Goal: Task Accomplishment & Management: Use online tool/utility

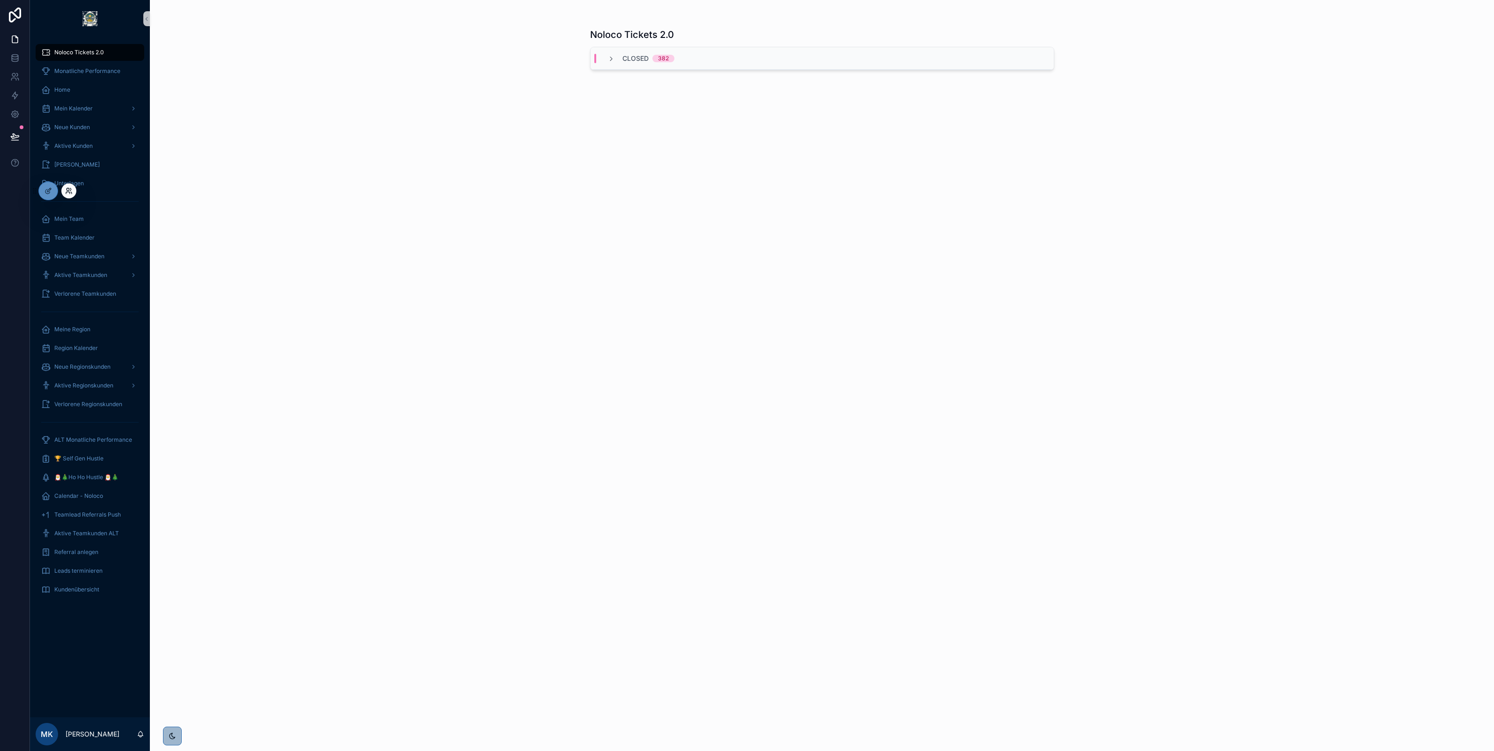
click at [71, 191] on icon at bounding box center [68, 190] width 7 height 7
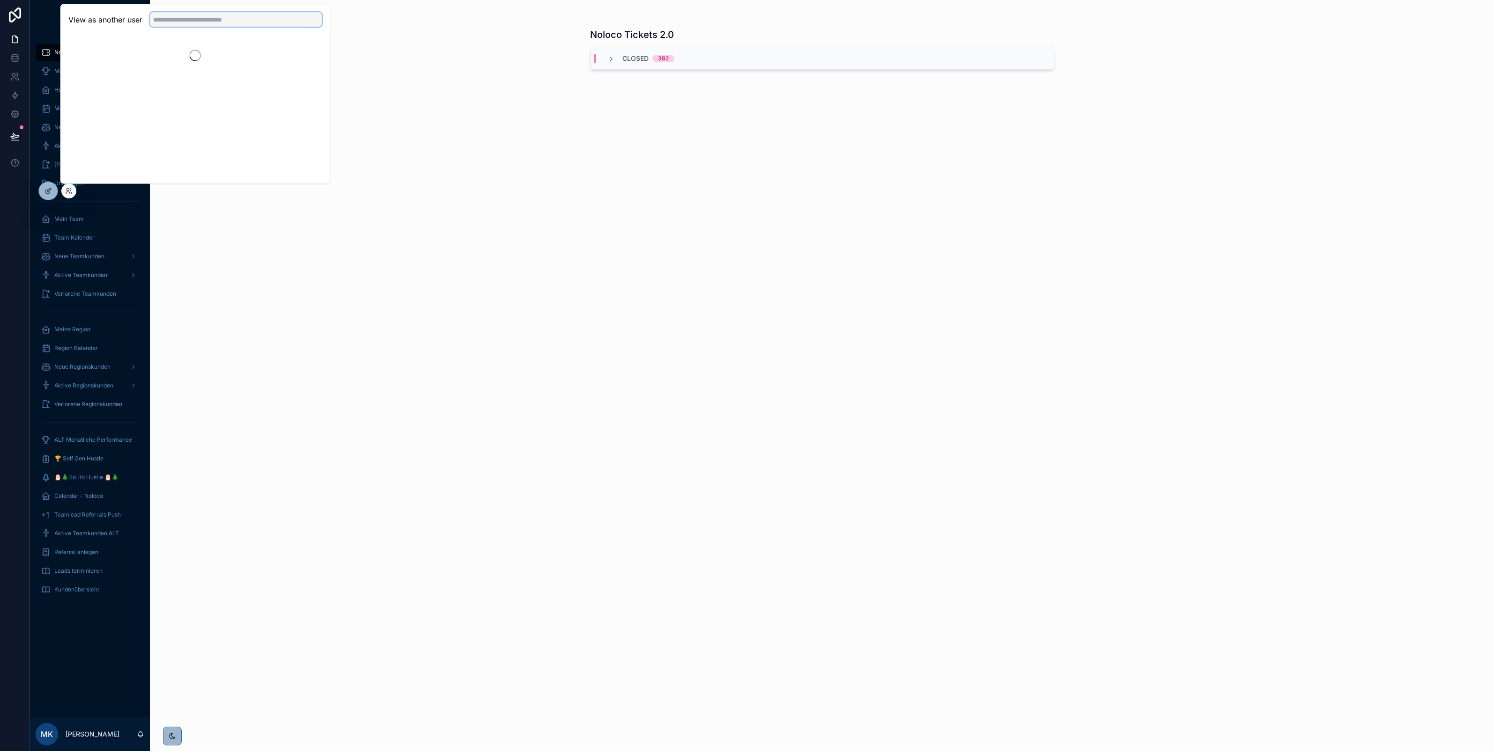
click at [179, 22] on input "text" at bounding box center [236, 19] width 172 height 15
type input "******"
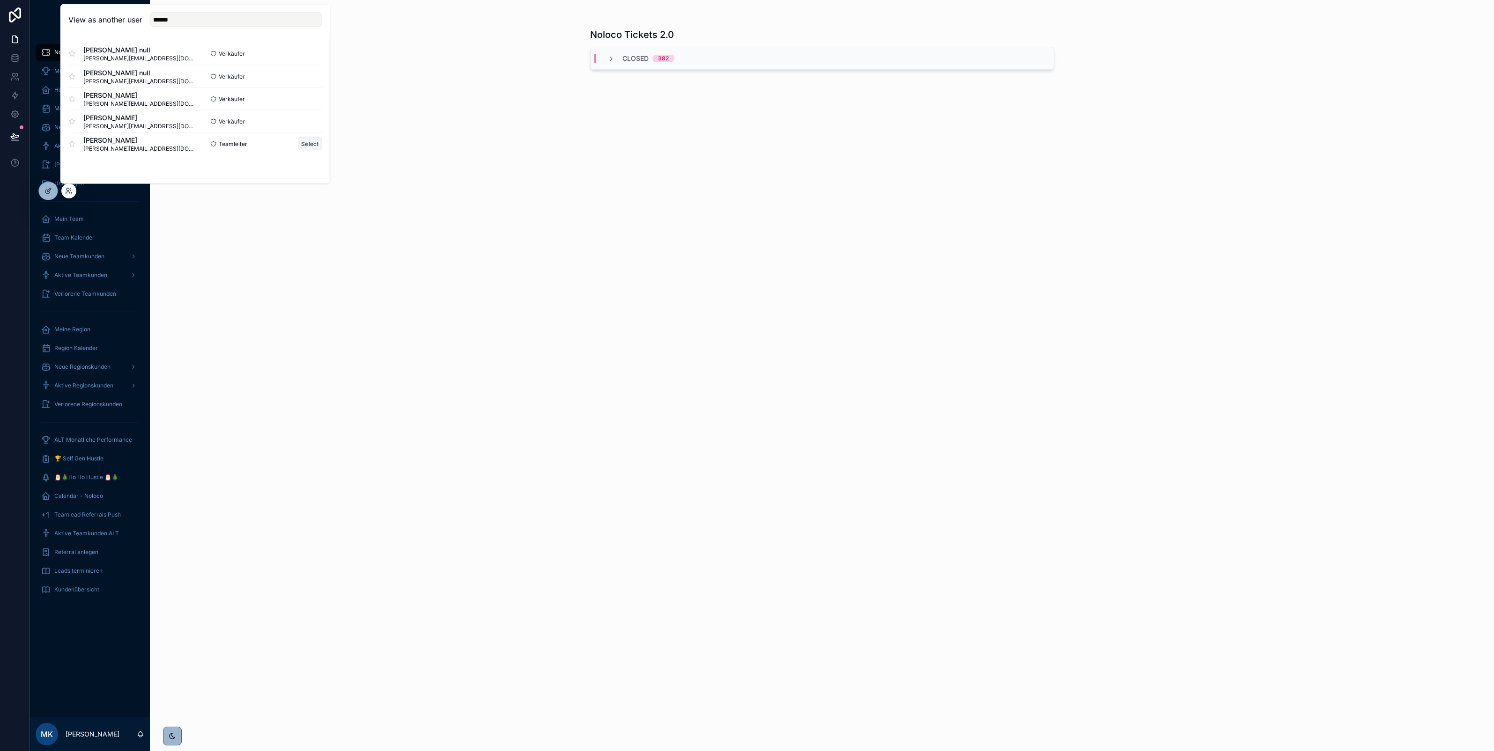
click at [316, 143] on button "Select" at bounding box center [310, 144] width 24 height 14
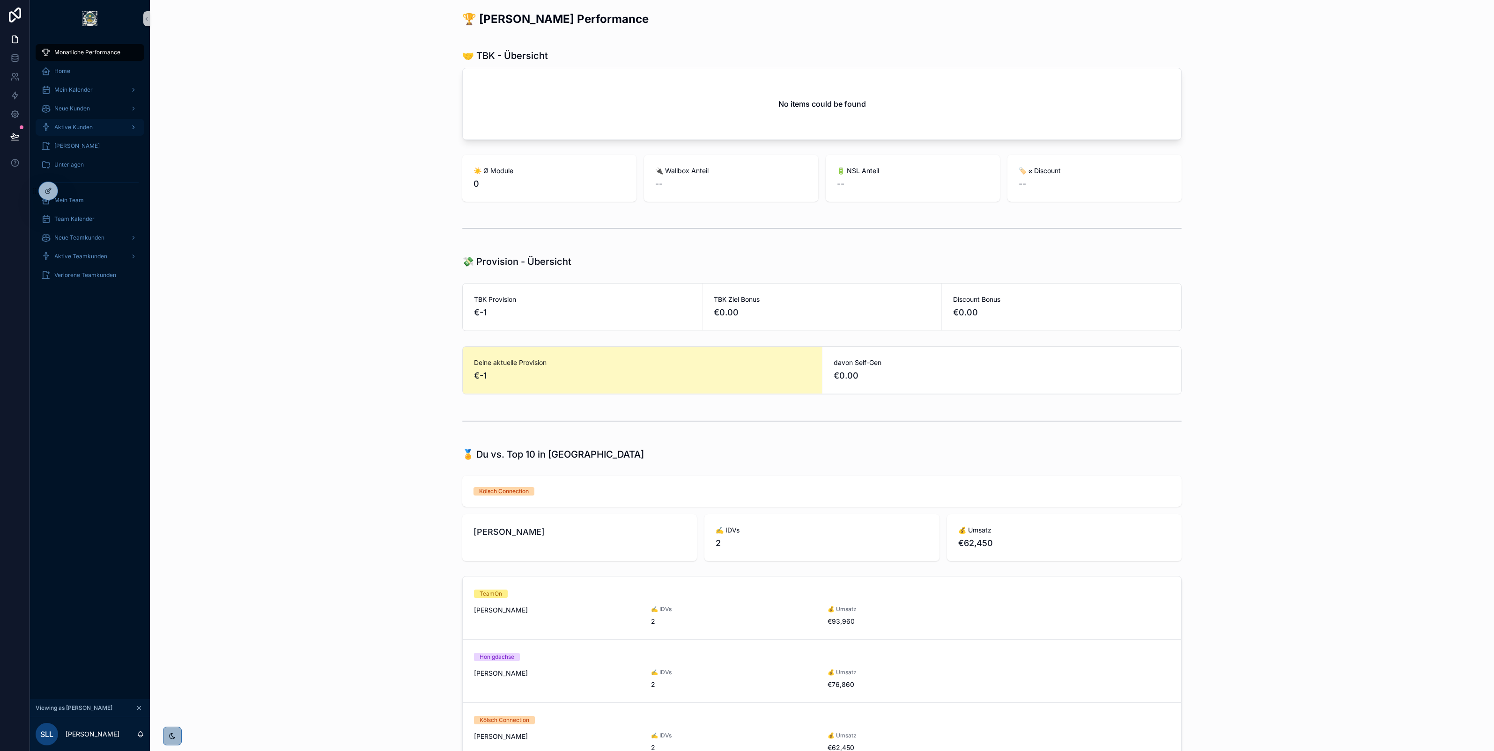
click at [97, 125] on div "Aktive Kunden" at bounding box center [89, 127] width 97 height 15
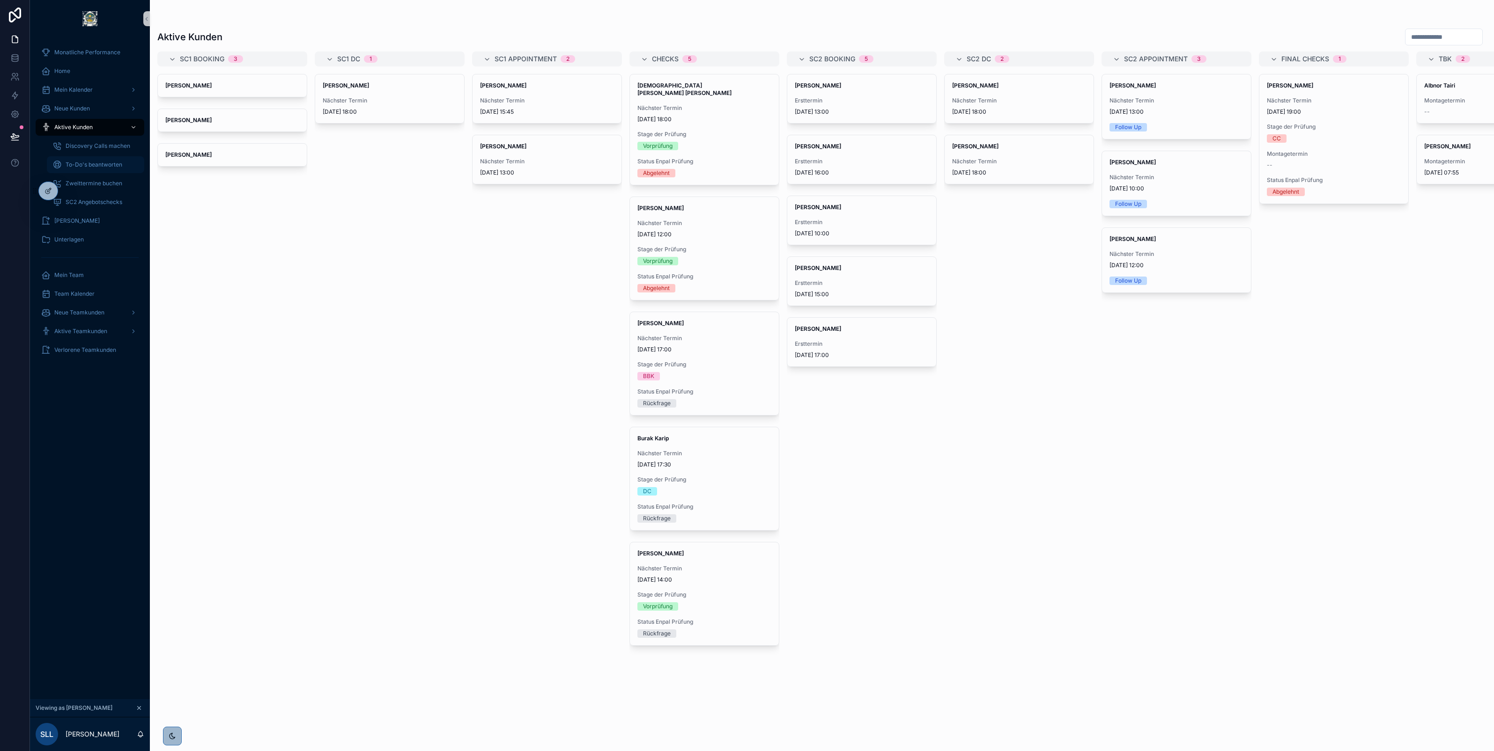
click at [92, 171] on div "To-Do's beantworten" at bounding box center [95, 164] width 86 height 15
